Goal: Use online tool/utility: Utilize a website feature to perform a specific function

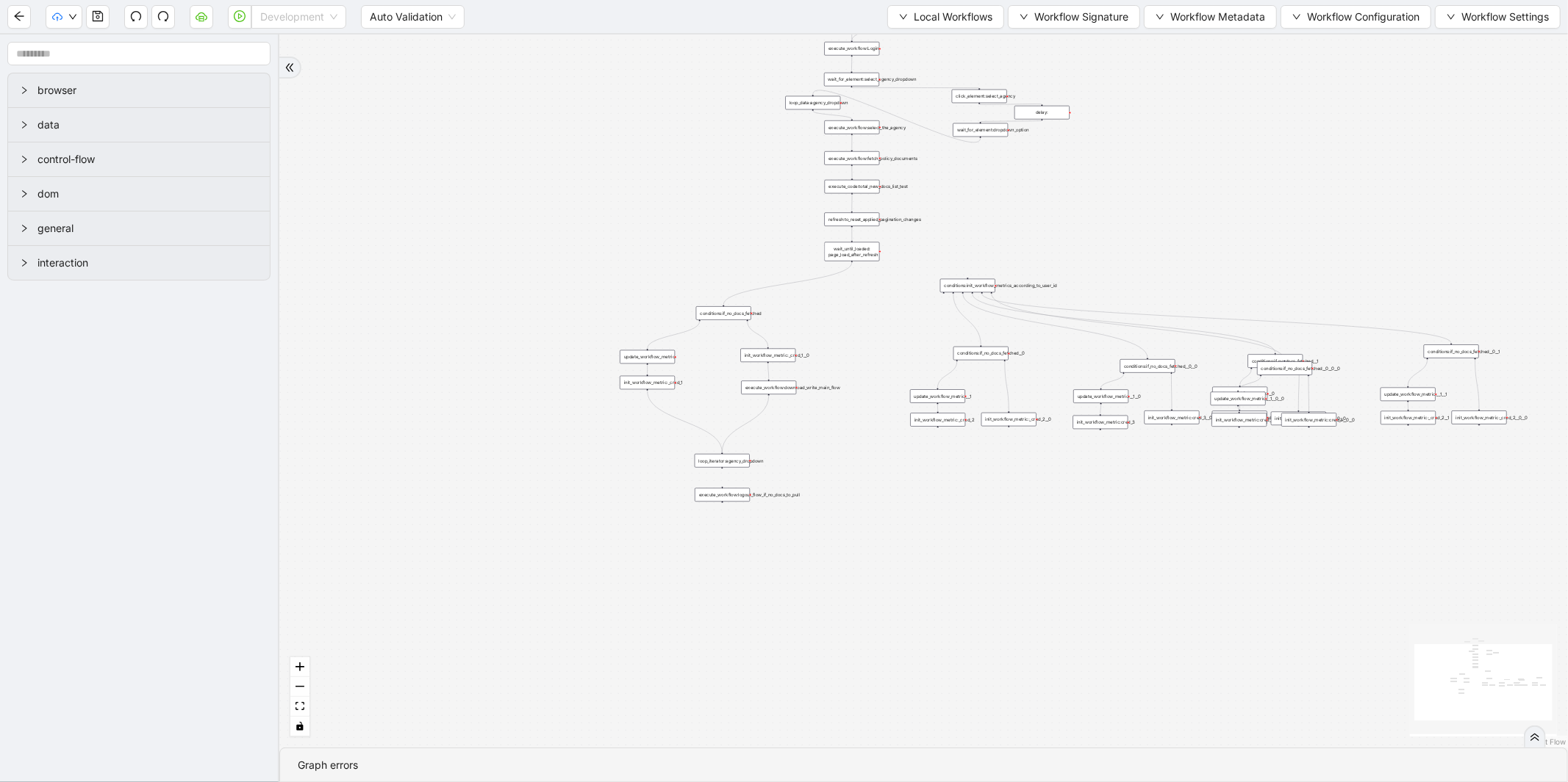
drag, startPoint x: 280, startPoint y: 19, endPoint x: 285, endPoint y: 52, distance: 33.4
click at [282, 19] on span "Development" at bounding box center [299, 17] width 77 height 22
drag, startPoint x: 288, startPoint y: 74, endPoint x: 275, endPoint y: 61, distance: 18.4
click at [287, 73] on div "Production" at bounding box center [299, 69] width 72 height 16
click at [240, 16] on icon "play-circle" at bounding box center [240, 16] width 5 height 6
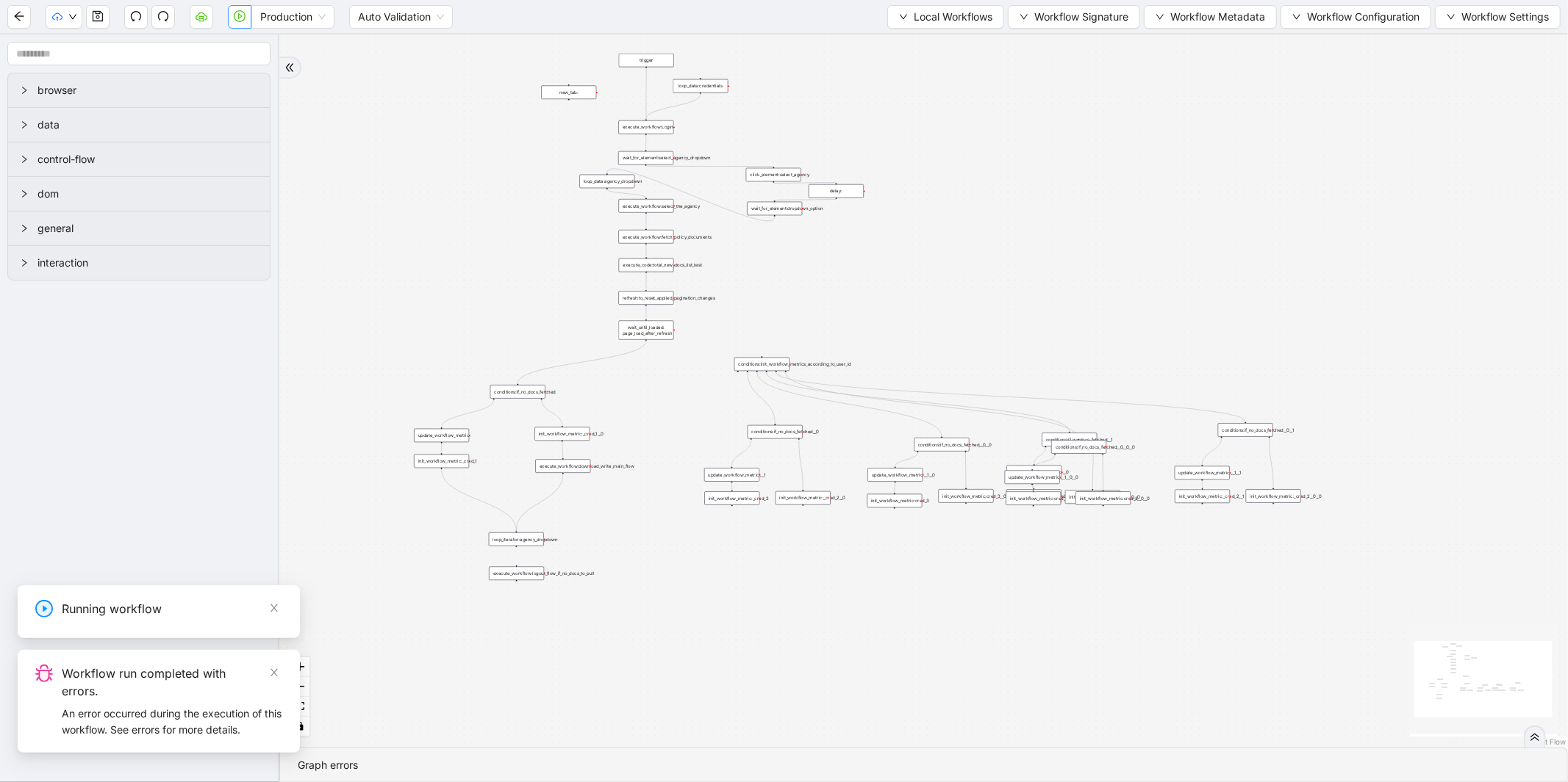
drag, startPoint x: 666, startPoint y: 187, endPoint x: 450, endPoint y: 274, distance: 232.9
click at [442, 273] on div "trigger execute_workflow:Login loop_data:credentials execute_workflow:download_…" at bounding box center [924, 391] width 1288 height 713
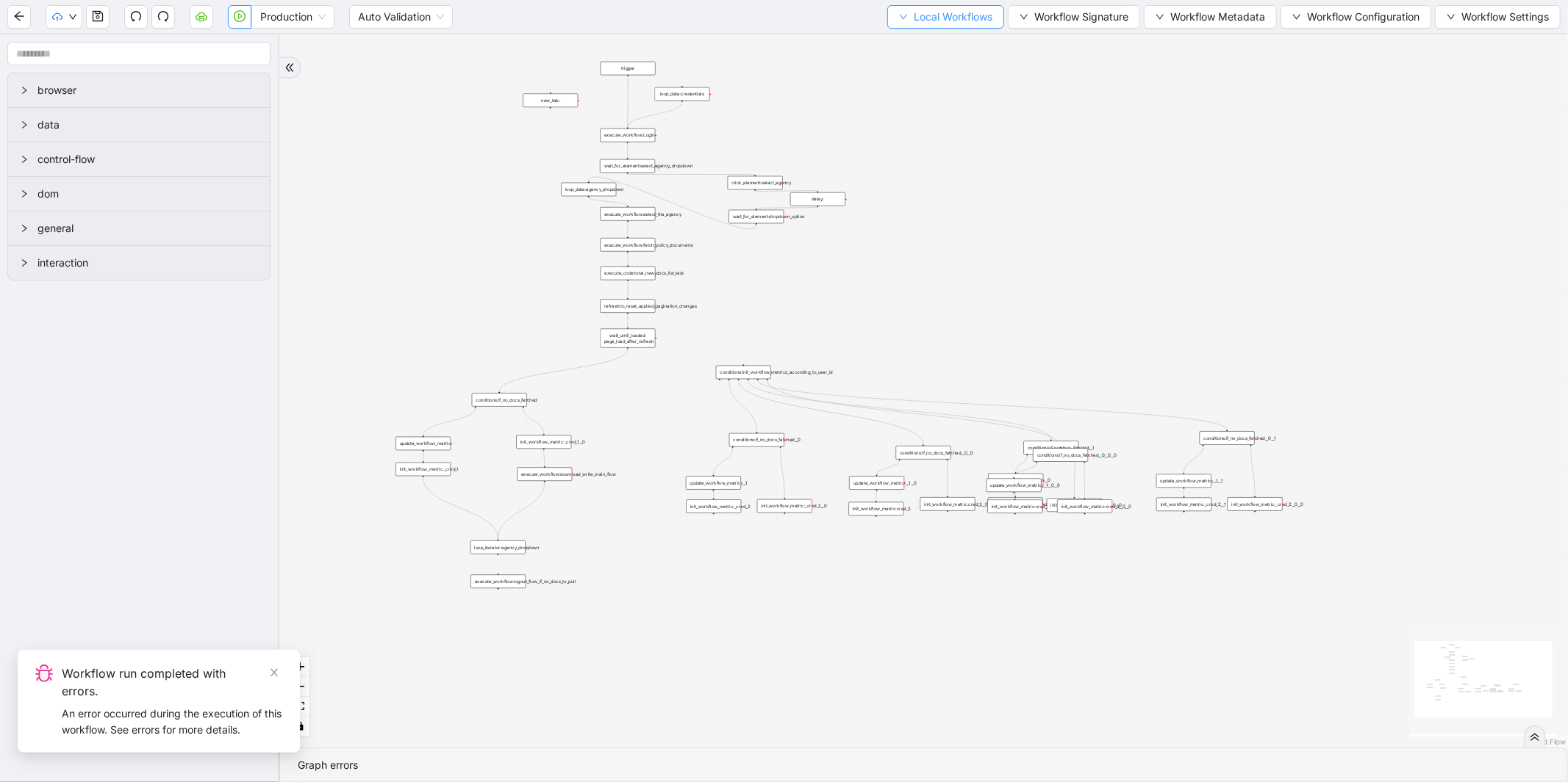
click at [918, 9] on span "Local Workflows" at bounding box center [953, 16] width 79 height 16
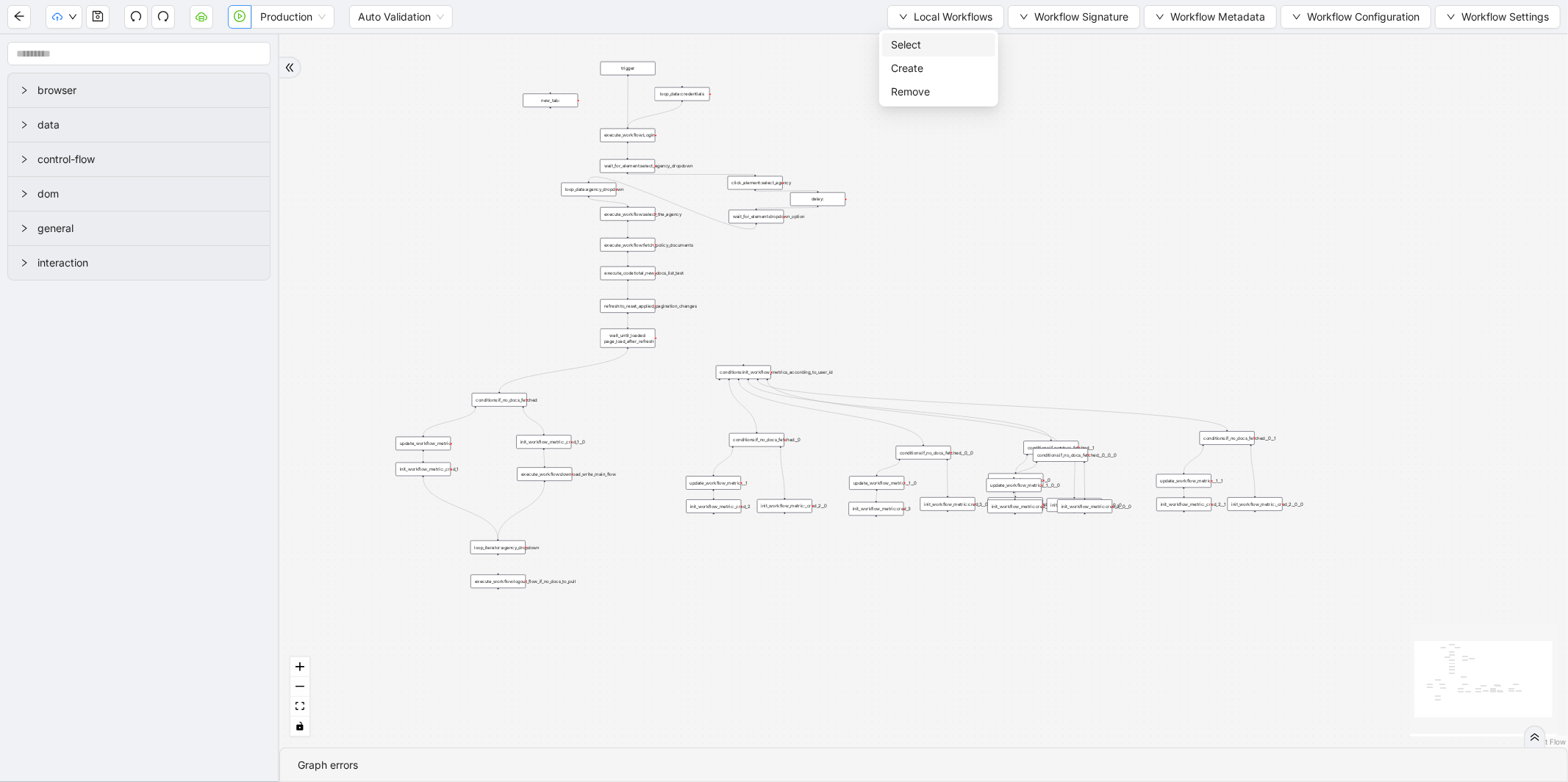
click at [908, 46] on span "Select" at bounding box center [938, 45] width 96 height 16
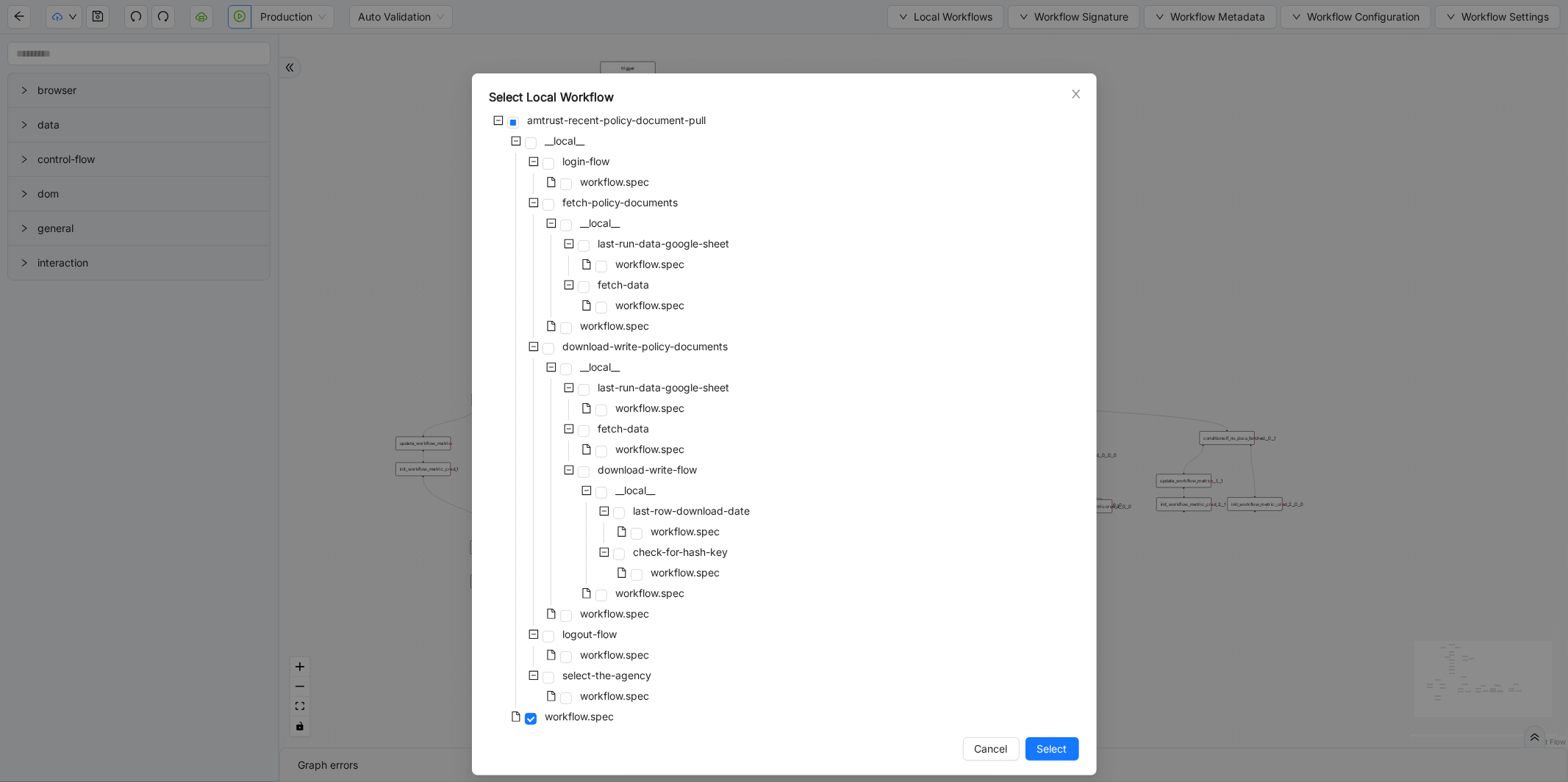
click at [605, 598] on div "workflow.spec" at bounding box center [589, 594] width 199 height 21
click at [584, 611] on span "workflow.spec" at bounding box center [615, 614] width 69 height 12
click at [1040, 753] on span "Select" at bounding box center [1052, 749] width 30 height 16
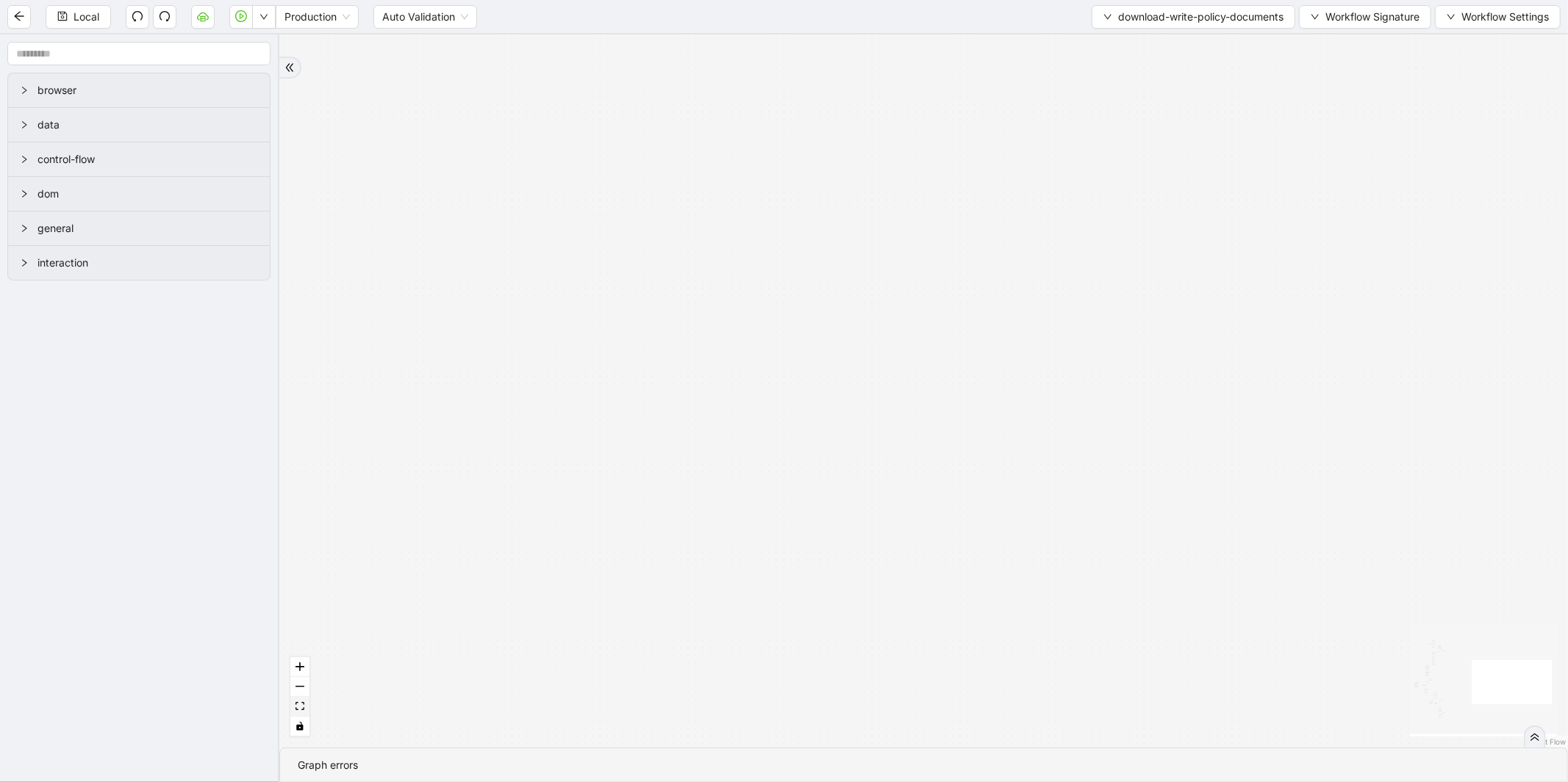
click at [294, 707] on button "fit view" at bounding box center [300, 707] width 19 height 20
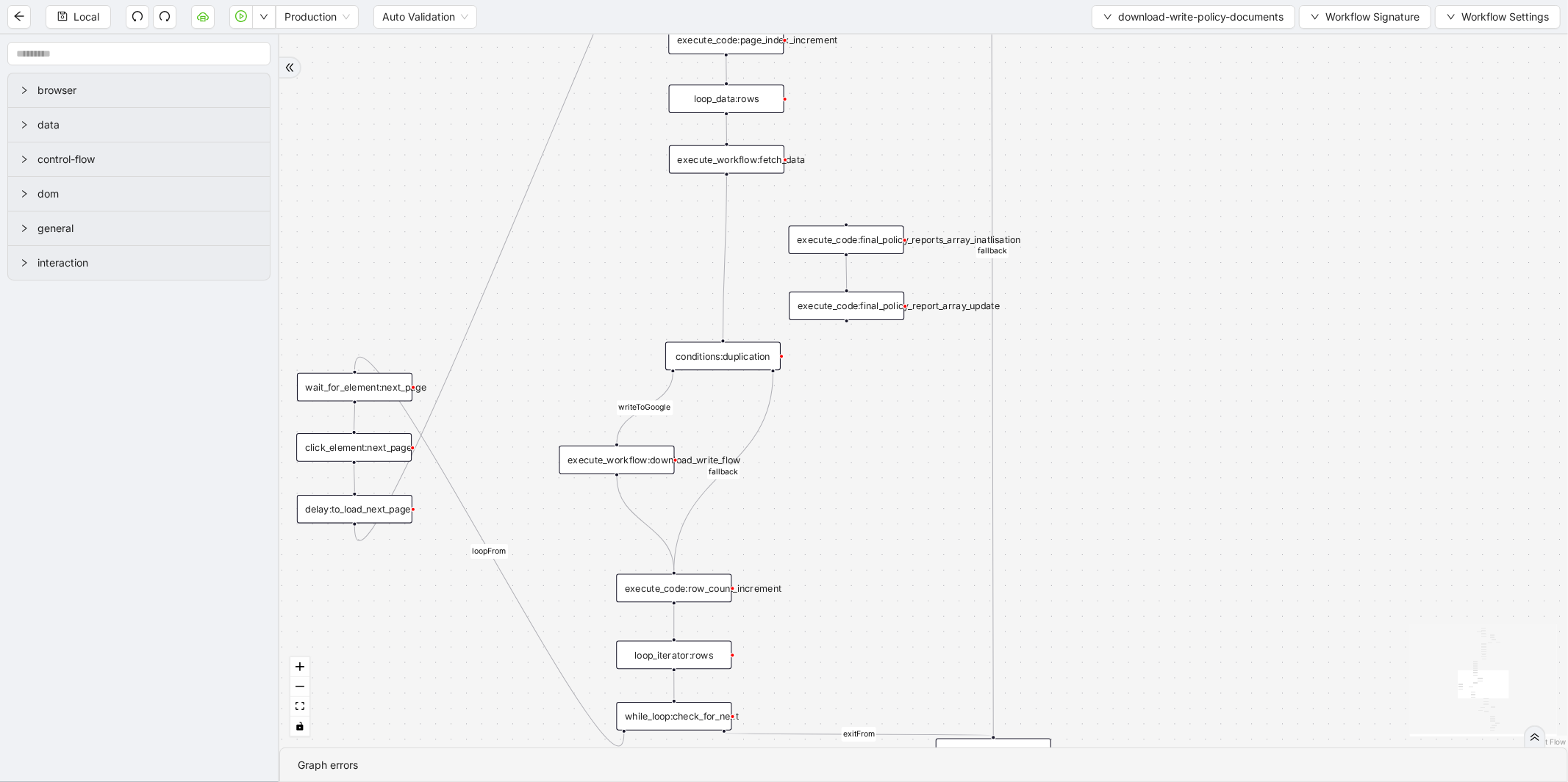
drag, startPoint x: 711, startPoint y: 310, endPoint x: 614, endPoint y: 128, distance: 206.2
click at [614, 142] on div "exitFrom fallback loopFrom fetch_row fallback fallback Required Title exitFrom …" at bounding box center [924, 391] width 1288 height 713
click at [614, 128] on div "exitFrom fallback loopFrom fetch_row fallback fallback Required Title exitFrom …" at bounding box center [924, 391] width 1288 height 713
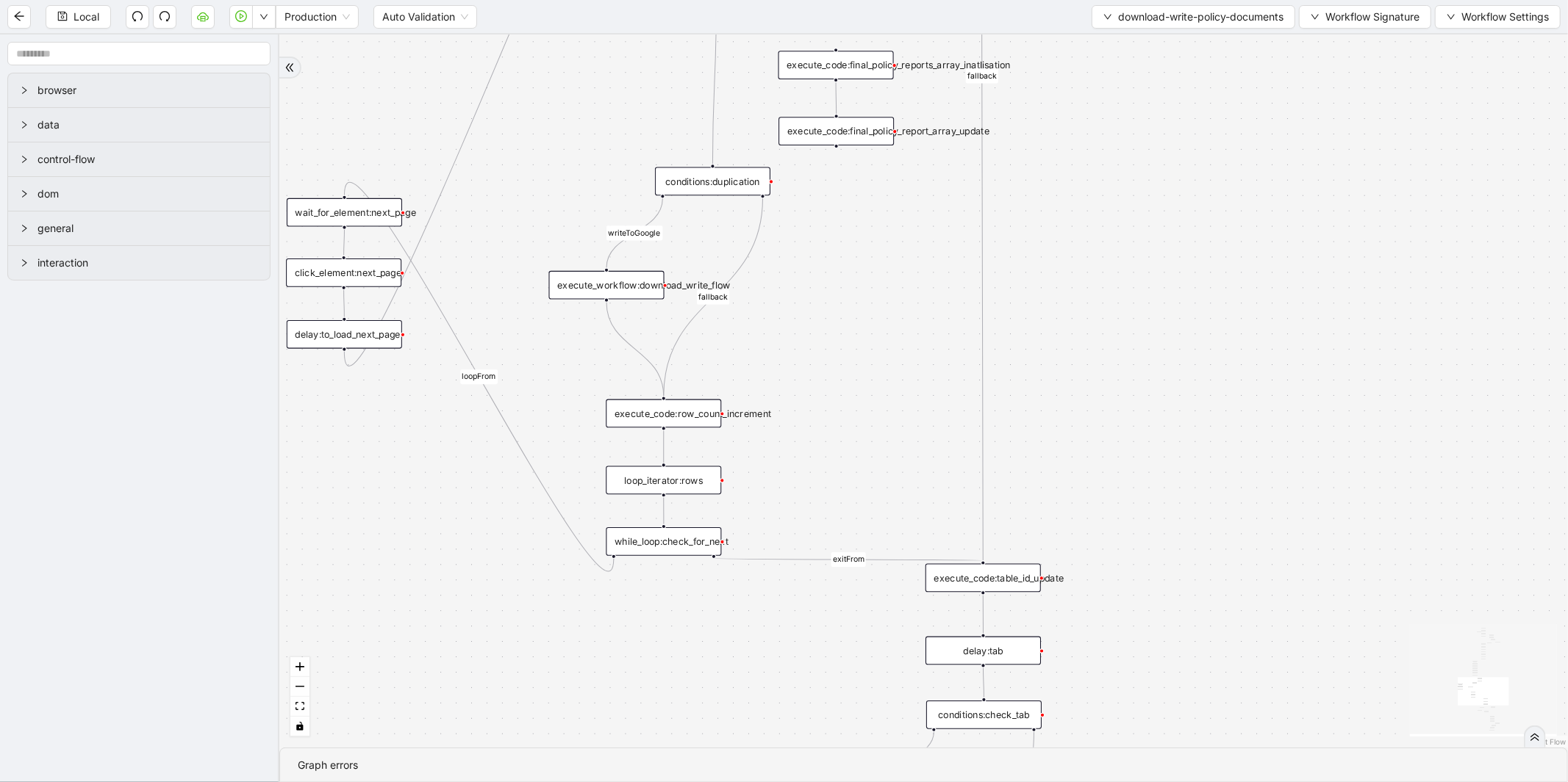
drag, startPoint x: 848, startPoint y: 425, endPoint x: 850, endPoint y: 357, distance: 68.0
click at [850, 357] on div "exitFrom fallback loopFrom fetch_row fallback fallback Required Title exitFrom …" at bounding box center [924, 391] width 1288 height 713
click at [1192, 20] on span "download-write-policy-documents" at bounding box center [1200, 16] width 165 height 16
click at [1135, 50] on span "Select" at bounding box center [1189, 45] width 184 height 16
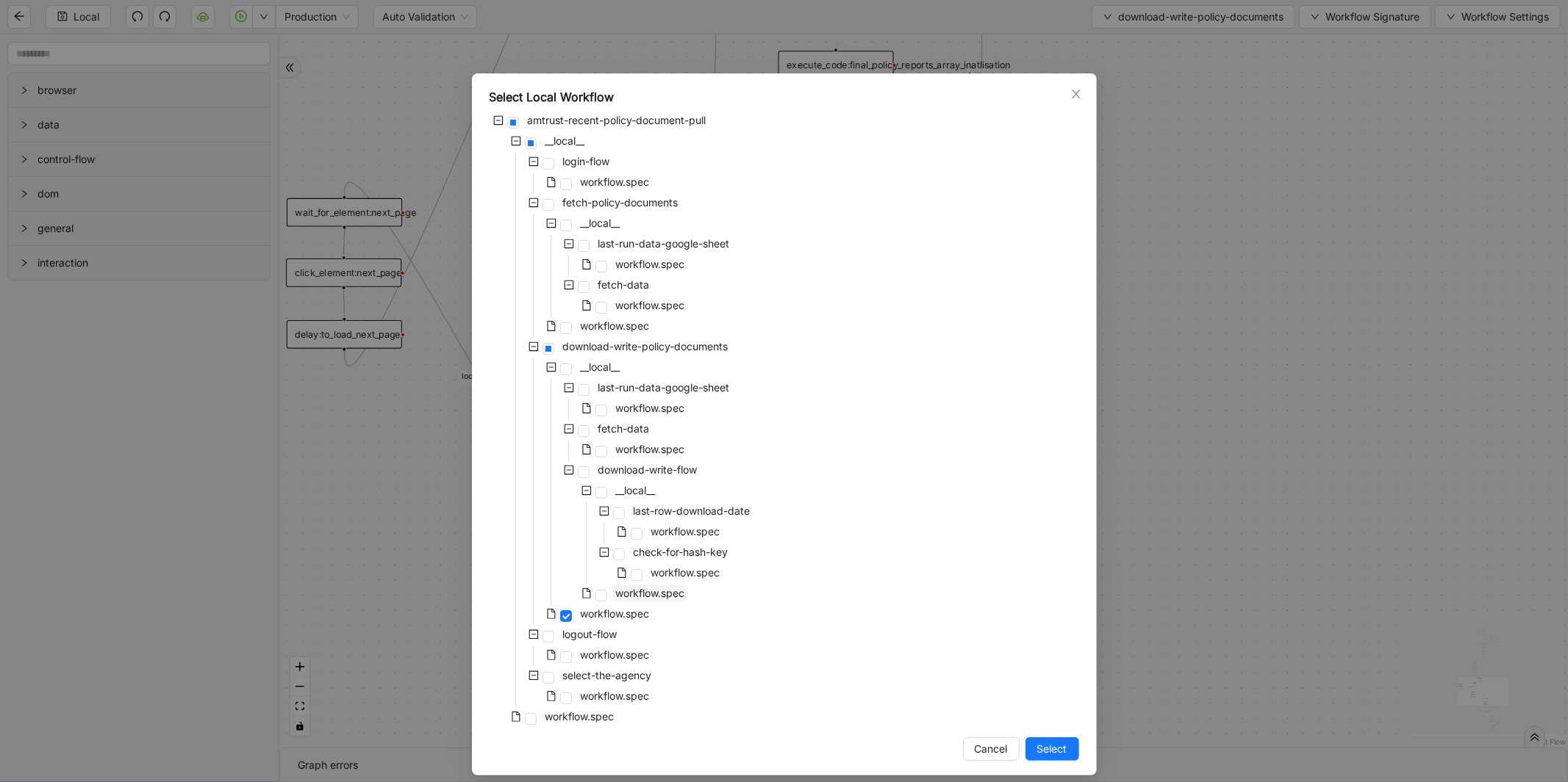
click at [674, 588] on span "workflow.spec" at bounding box center [650, 593] width 69 height 12
click at [1044, 753] on span "Select" at bounding box center [1052, 749] width 30 height 16
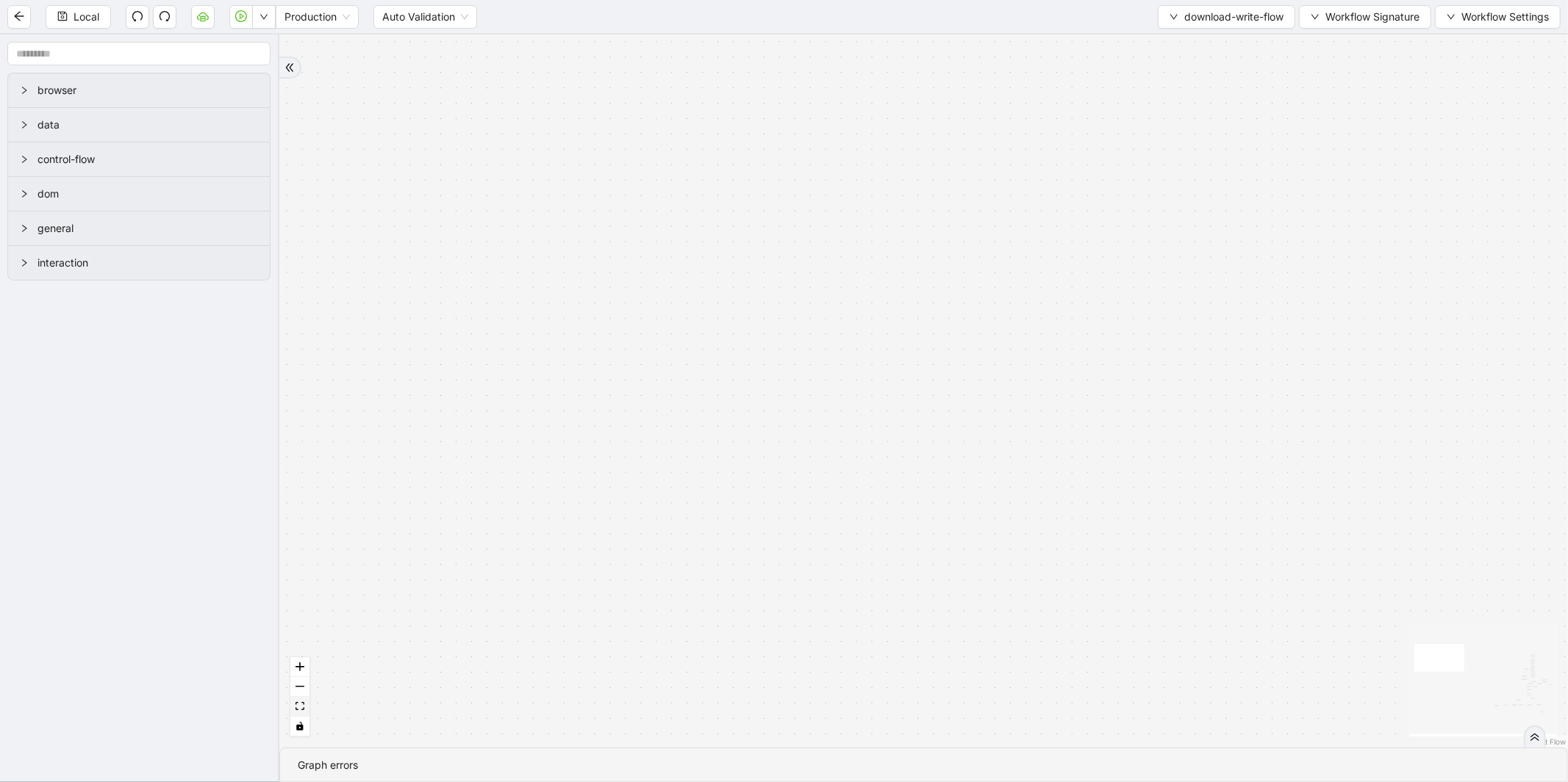
click at [303, 705] on icon "fit view" at bounding box center [300, 706] width 8 height 8
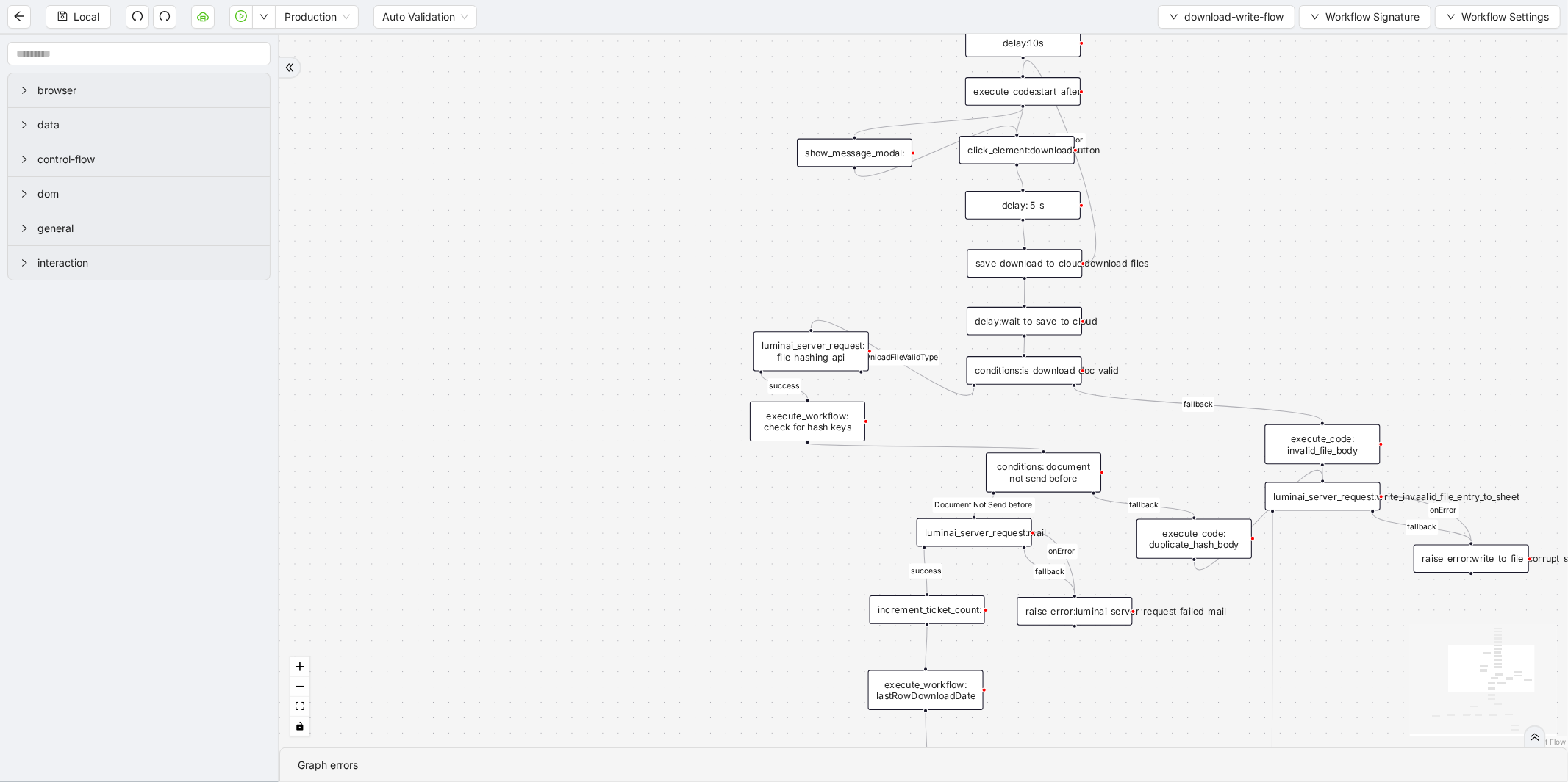
drag, startPoint x: 1023, startPoint y: 104, endPoint x: 1023, endPoint y: 134, distance: 30.0
click at [1023, 134] on div "success fallback fallback fallback fallback isDownloadFileValidType success Doc…" at bounding box center [924, 391] width 1288 height 713
click at [752, 246] on div "success fallback fallback fallback fallback isDownloadFileValidType success Doc…" at bounding box center [924, 391] width 1288 height 713
click at [239, 19] on icon "play-circle" at bounding box center [240, 15] width 12 height 12
